Goal: Task Accomplishment & Management: Manage account settings

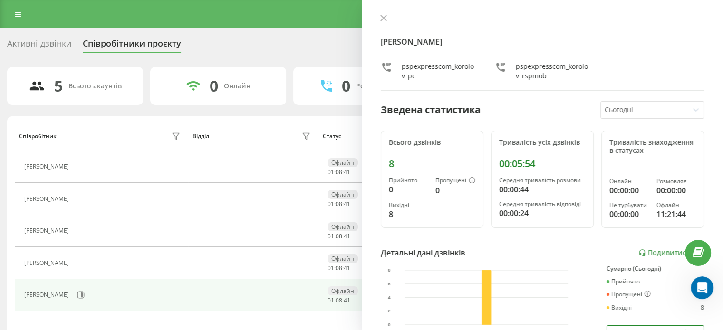
scroll to position [95, 0]
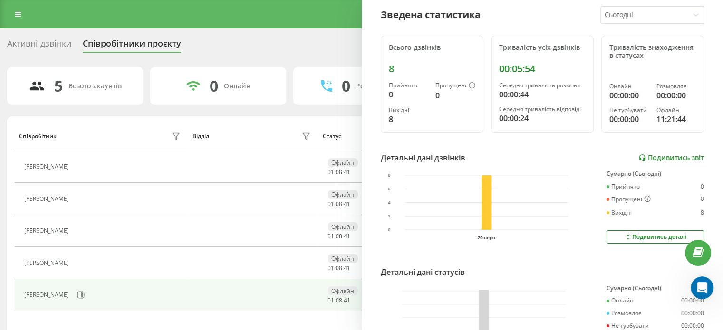
click at [649, 157] on link "Подивитись звіт" at bounding box center [672, 158] width 66 height 8
click at [700, 161] on div "Корольов Володимир Анатолійович pspexpresscom_korolov_pc pspexpresscom_korolov_…" at bounding box center [543, 165] width 362 height 330
click at [684, 155] on link "Подивитись звіт" at bounding box center [672, 158] width 66 height 8
click at [667, 160] on link "Подивитись звіт" at bounding box center [672, 158] width 66 height 8
click at [655, 156] on link "Подивитись звіт" at bounding box center [672, 158] width 66 height 8
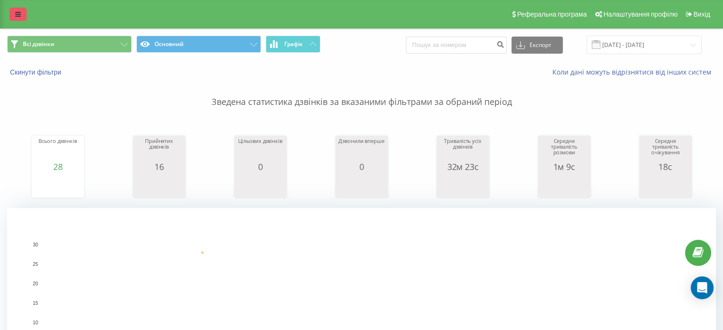
click at [19, 17] on icon at bounding box center [18, 14] width 6 height 7
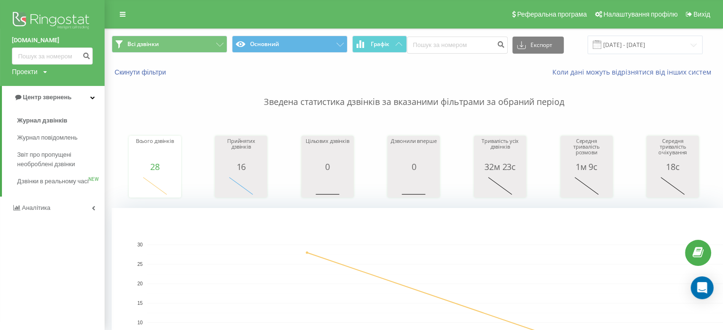
click at [46, 19] on img at bounding box center [52, 22] width 81 height 24
click at [65, 19] on img at bounding box center [52, 22] width 81 height 24
click at [126, 13] on link at bounding box center [122, 14] width 17 height 13
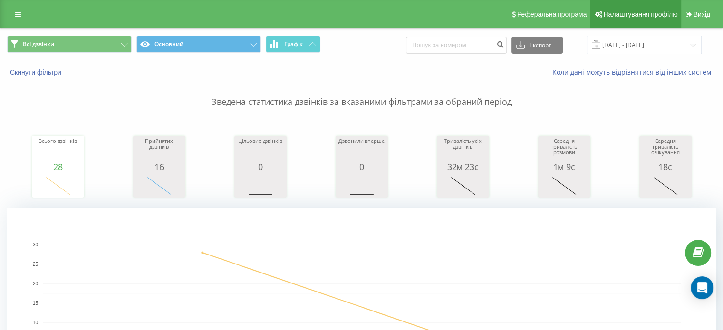
click at [650, 19] on link "Налаштування профілю" at bounding box center [635, 14] width 91 height 29
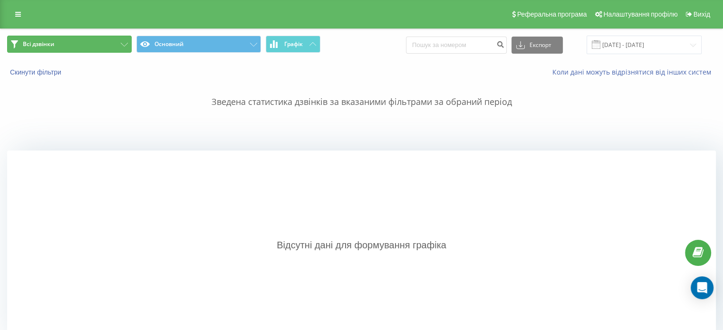
click at [88, 42] on button "Всі дзвінки" at bounding box center [69, 44] width 125 height 17
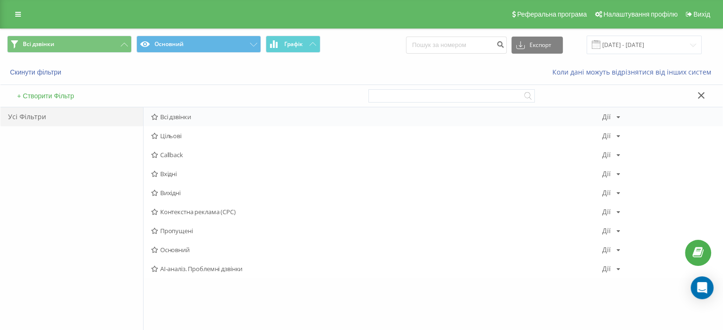
click at [179, 117] on span "Всі дзвінки" at bounding box center [376, 117] width 451 height 7
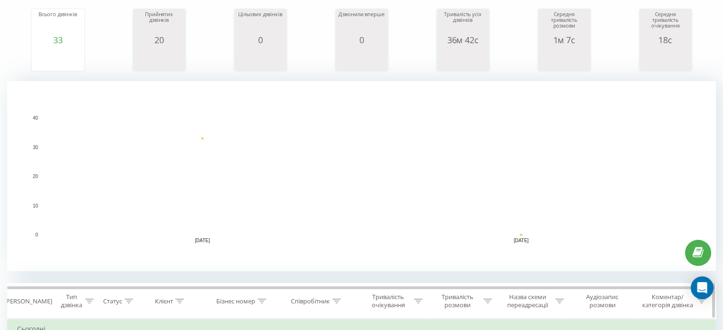
scroll to position [48, 0]
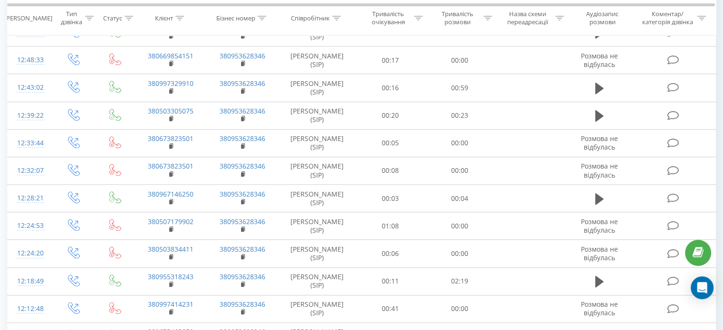
scroll to position [761, 0]
